Goal: Information Seeking & Learning: Learn about a topic

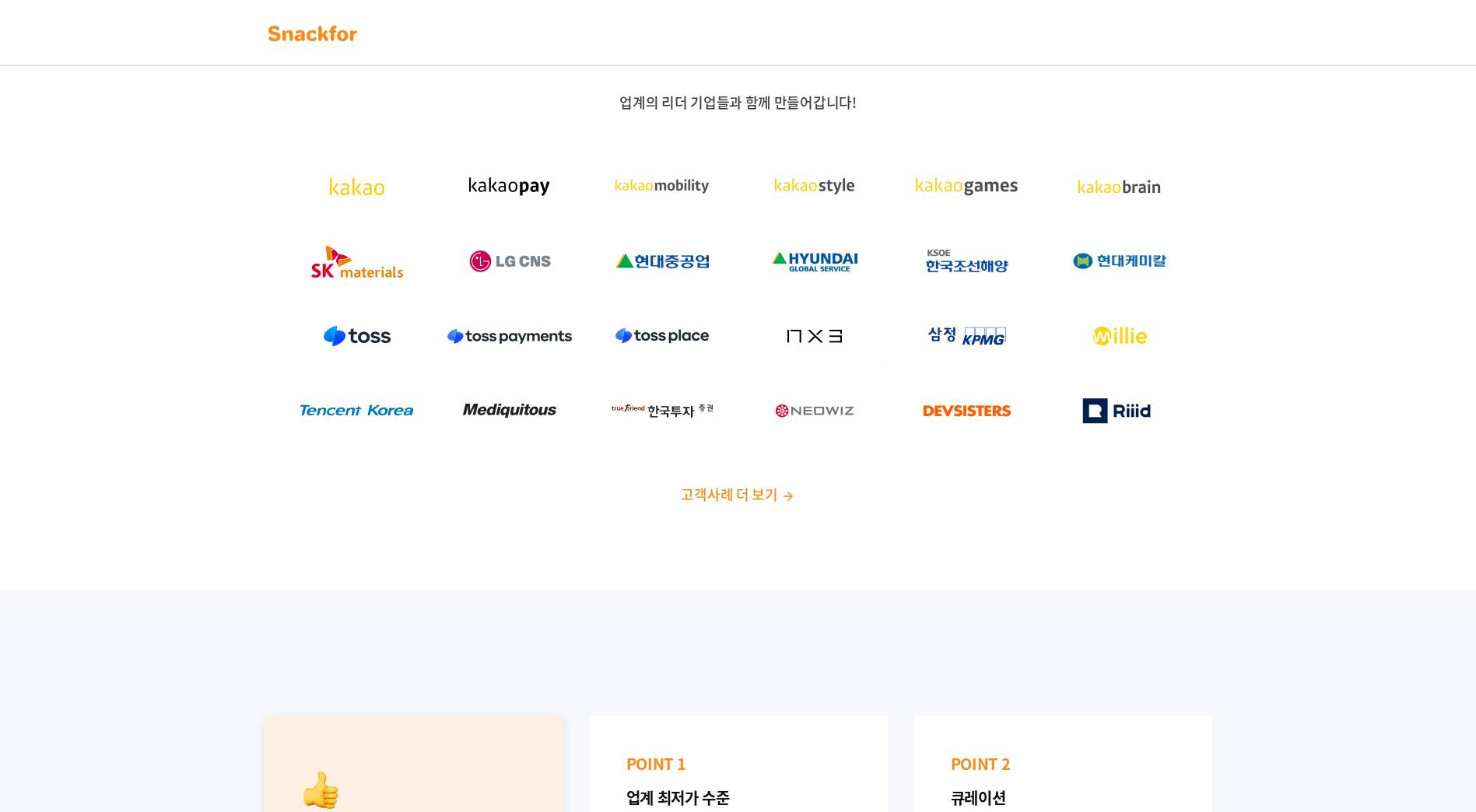
scroll to position [467, 0]
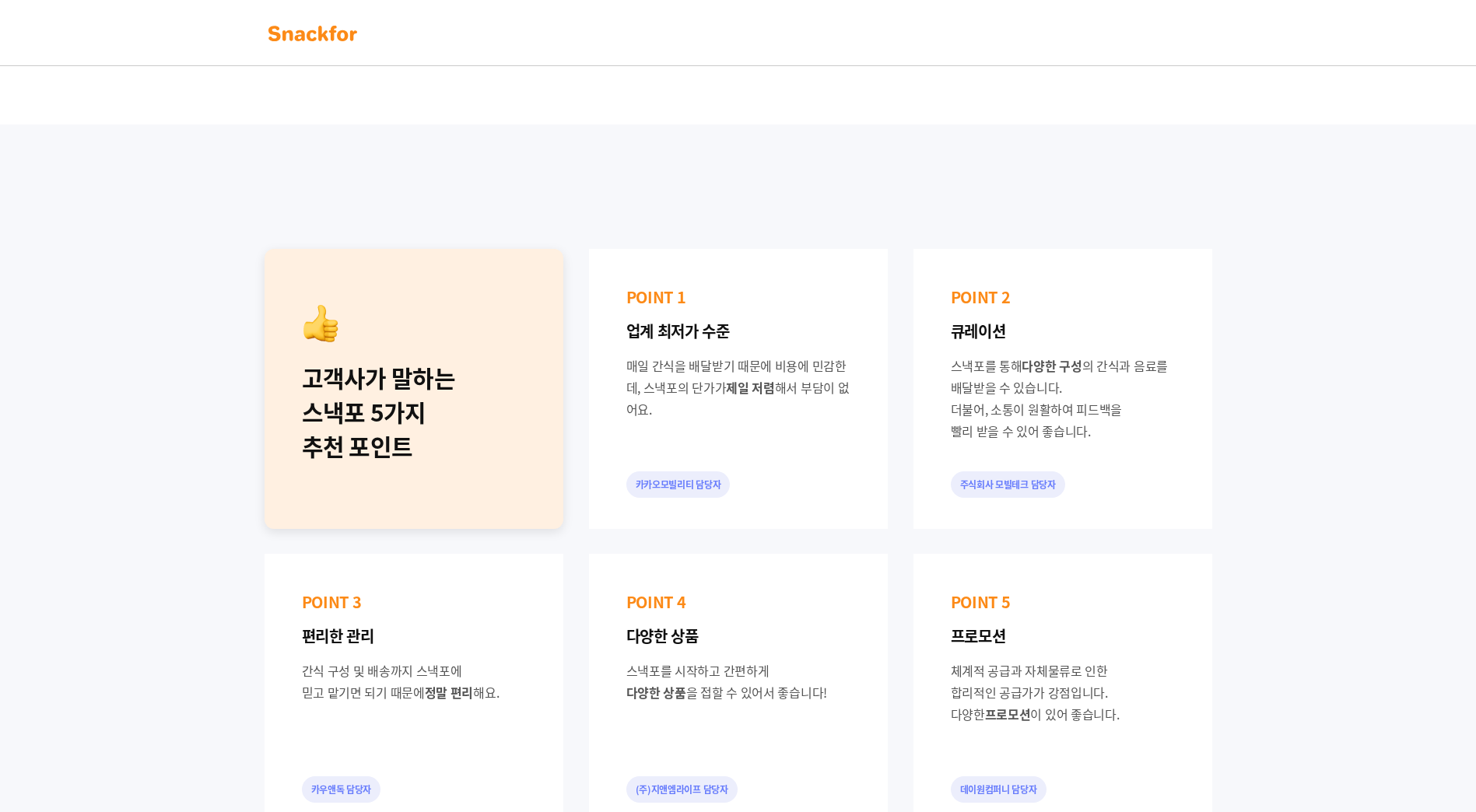
click at [323, 34] on img at bounding box center [313, 33] width 98 height 25
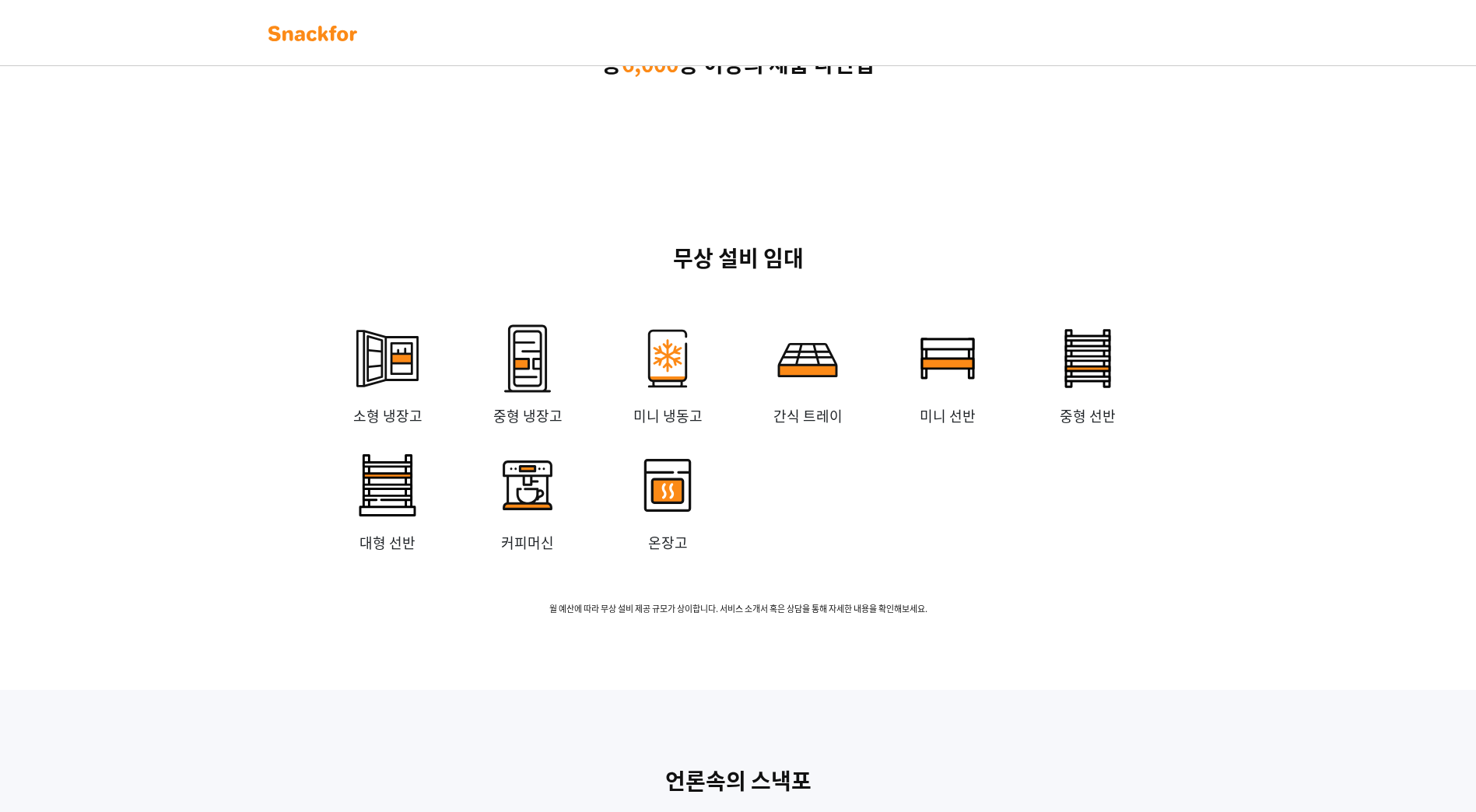
scroll to position [3111, 0]
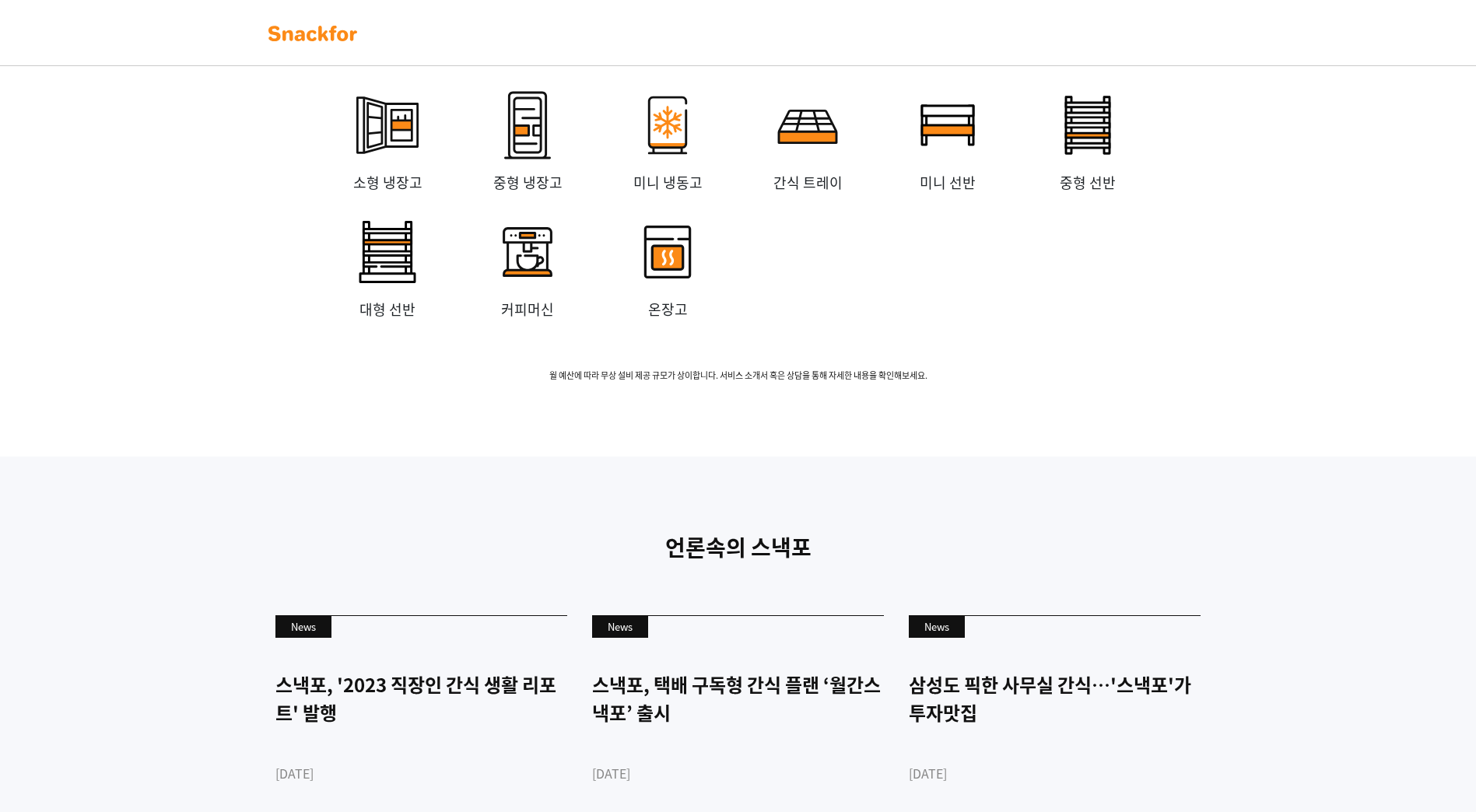
click at [826, 172] on img at bounding box center [807, 124] width 93 height 93
click at [648, 172] on img at bounding box center [667, 124] width 93 height 93
click at [663, 299] on img at bounding box center [667, 252] width 93 height 93
click at [522, 299] on img at bounding box center [527, 252] width 93 height 93
click at [568, 172] on img at bounding box center [527, 124] width 93 height 93
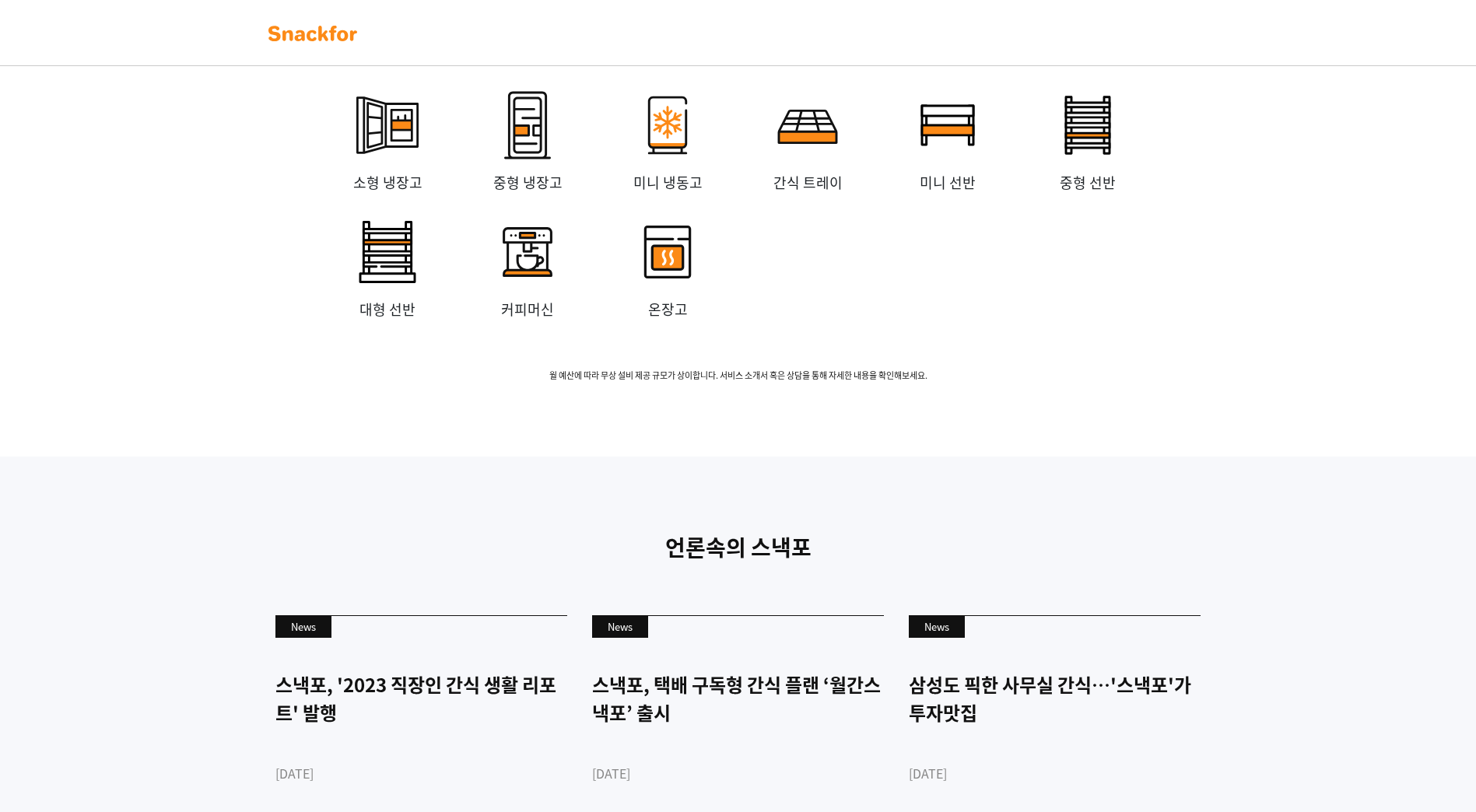
click at [399, 172] on img at bounding box center [387, 124] width 93 height 93
click at [387, 299] on img at bounding box center [387, 252] width 93 height 93
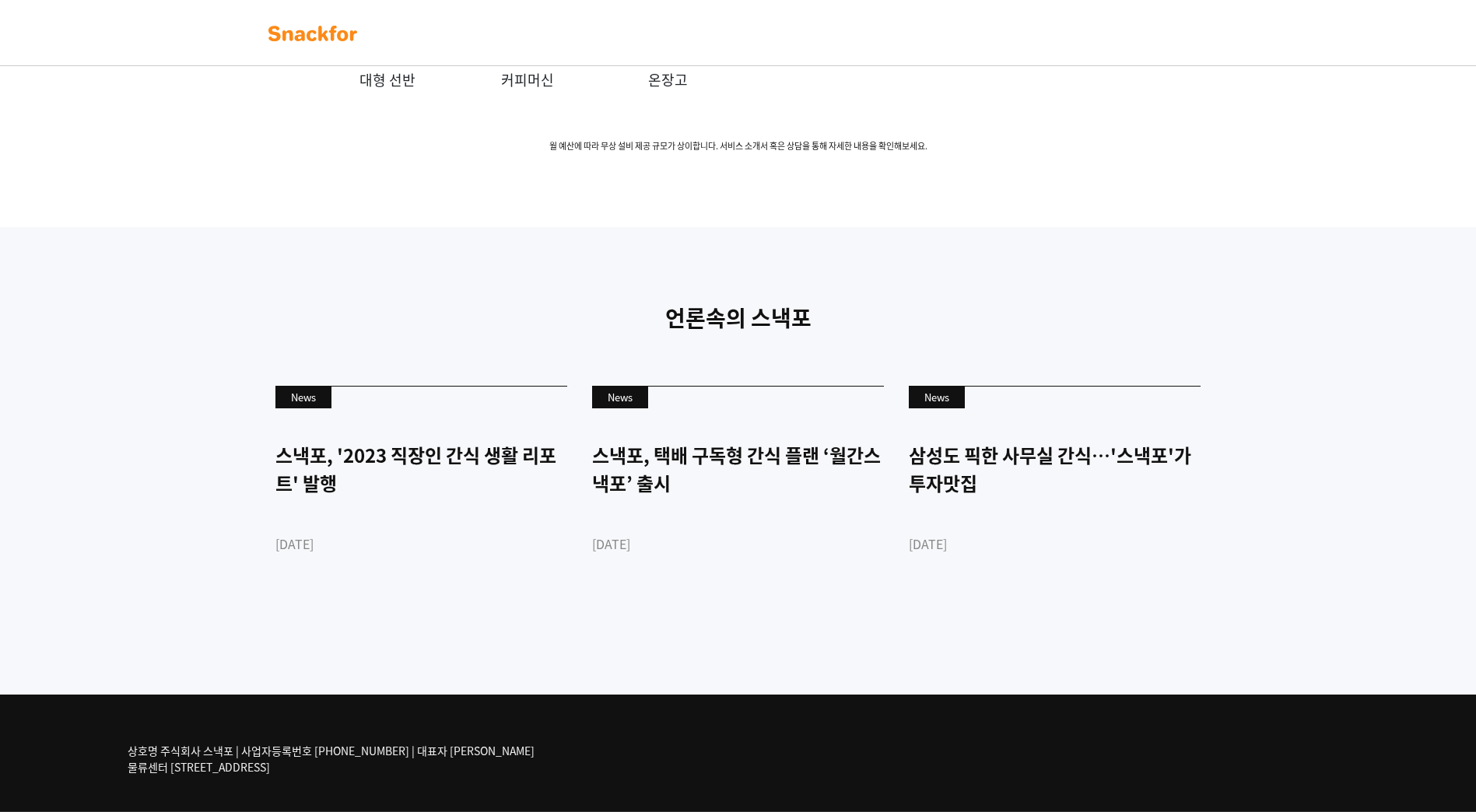
scroll to position [3560, 0]
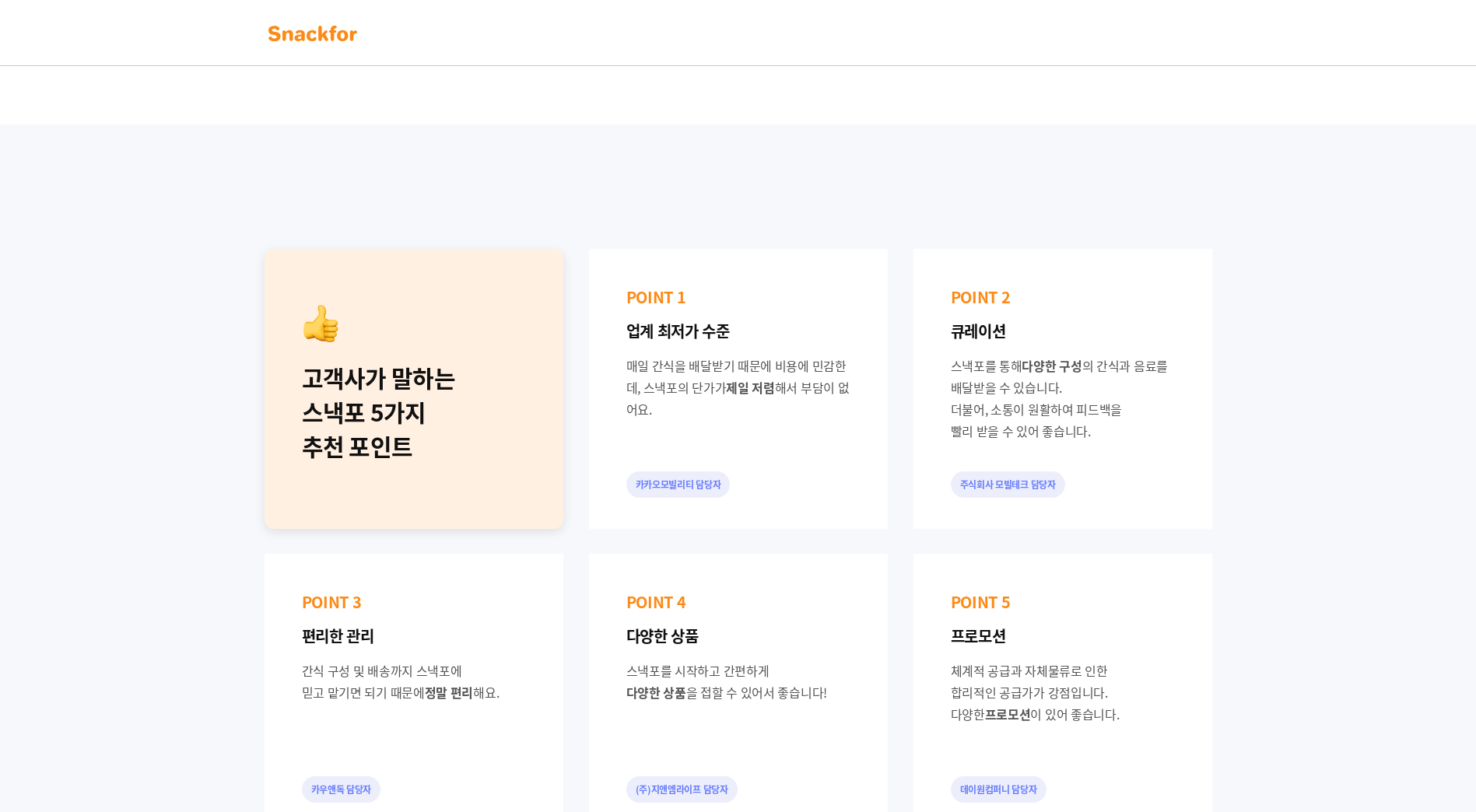
scroll to position [233, 0]
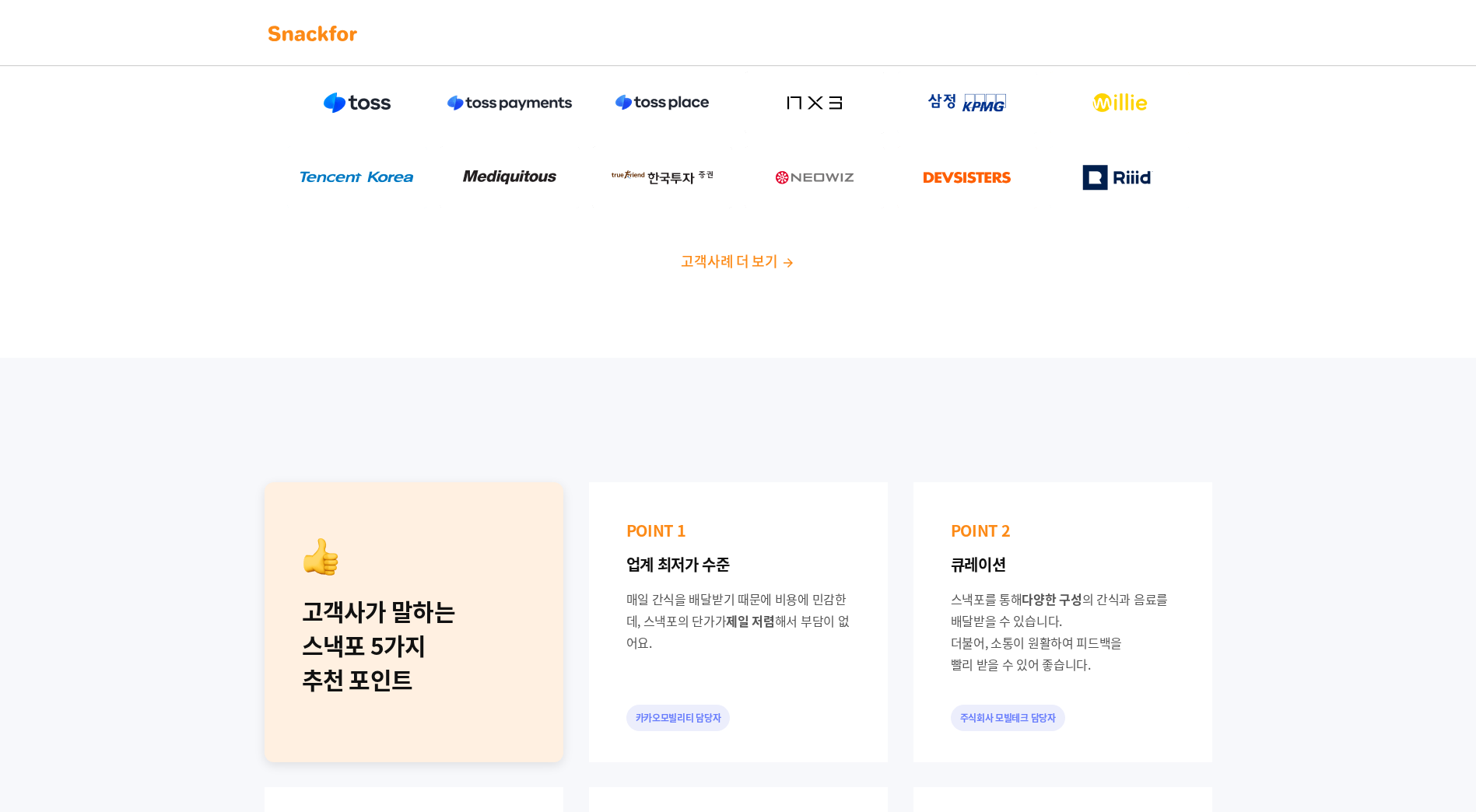
click at [737, 259] on span "고객사례 더 보기" at bounding box center [729, 261] width 96 height 21
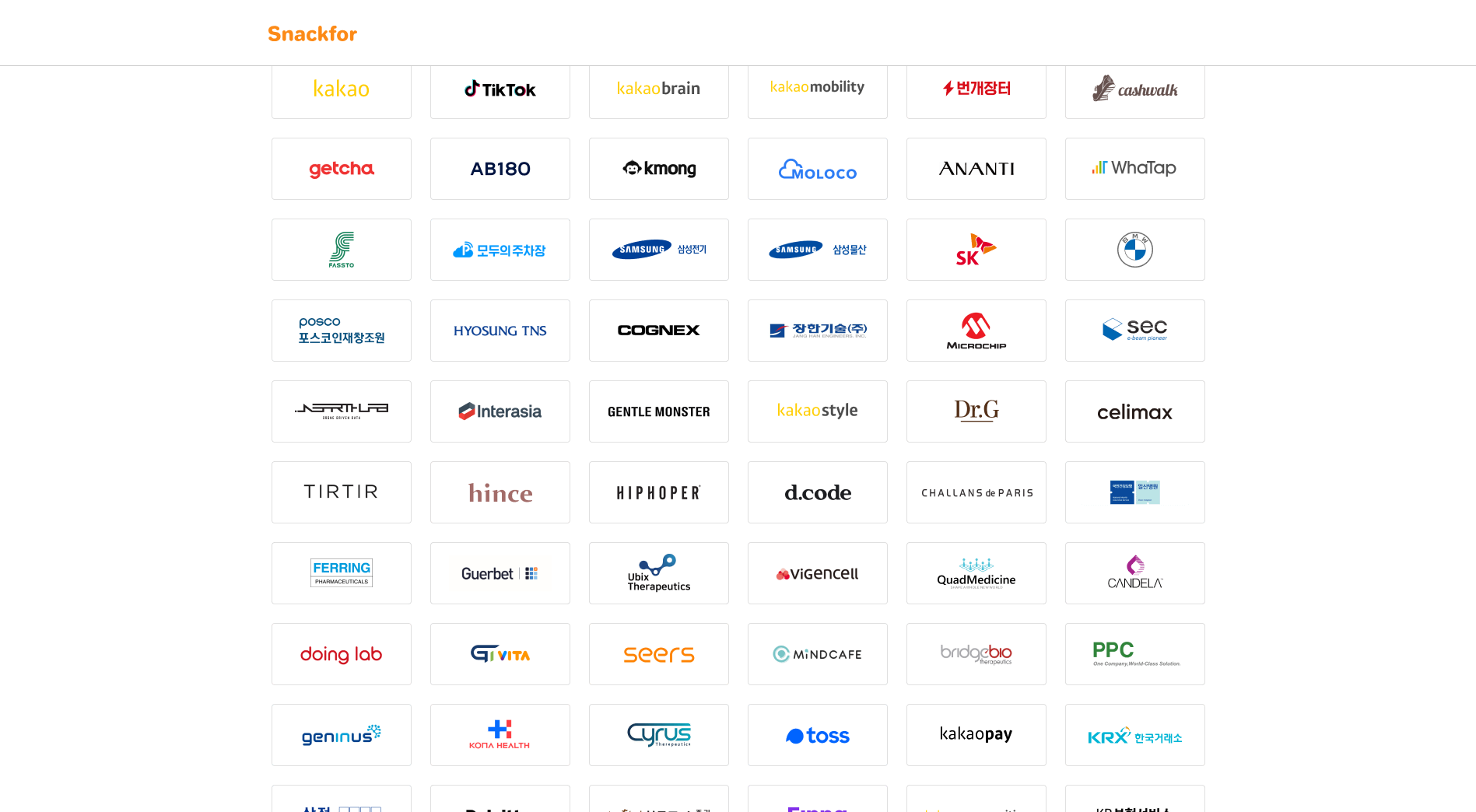
scroll to position [11, 0]
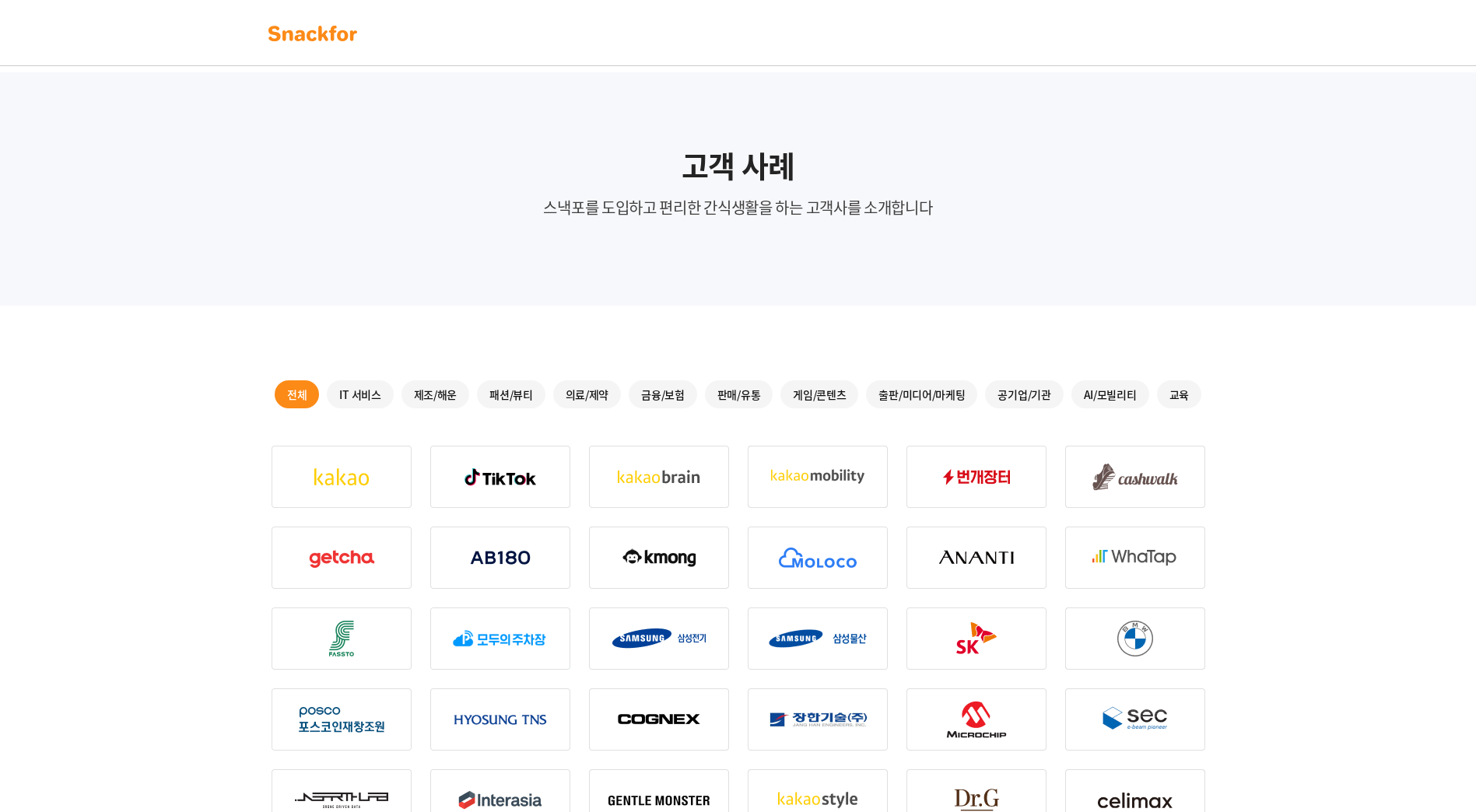
click at [970, 638] on img at bounding box center [976, 638] width 140 height 62
click at [970, 628] on img at bounding box center [976, 638] width 140 height 62
click at [820, 402] on div "게임/콘텐츠" at bounding box center [819, 394] width 77 height 28
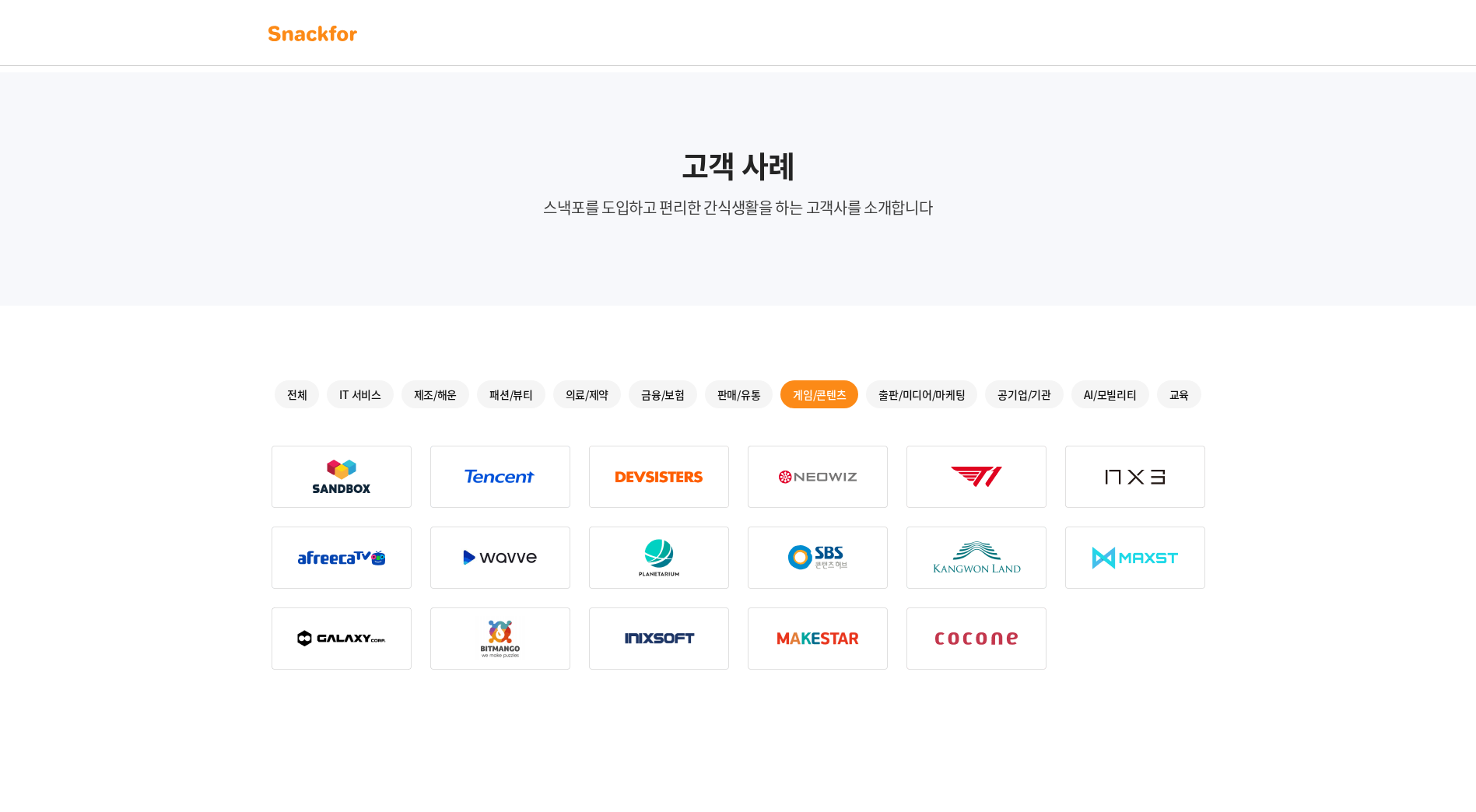
click at [708, 477] on img at bounding box center [658, 477] width 140 height 62
drag, startPoint x: 827, startPoint y: 482, endPoint x: 948, endPoint y: 495, distance: 121.7
click at [828, 482] on img at bounding box center [818, 477] width 140 height 62
click at [1002, 499] on img at bounding box center [976, 477] width 140 height 62
click at [980, 615] on img at bounding box center [976, 638] width 140 height 62
